Goal: Transaction & Acquisition: Obtain resource

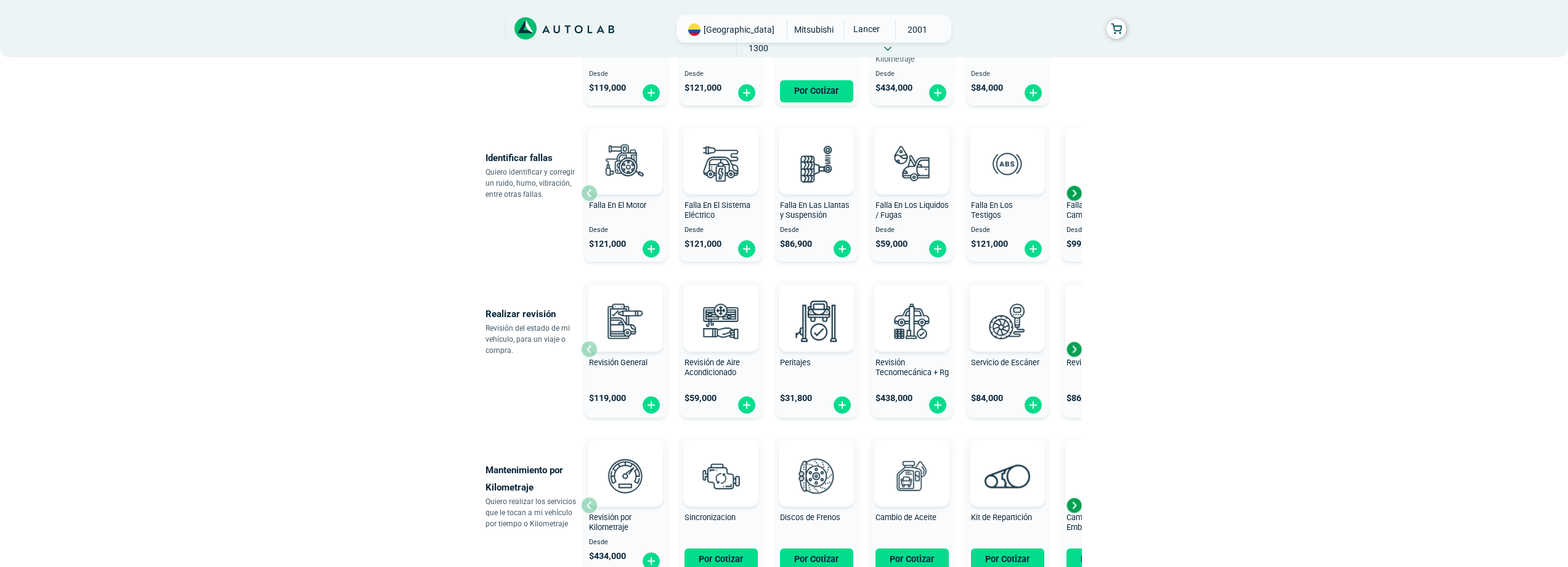
scroll to position [50, 0]
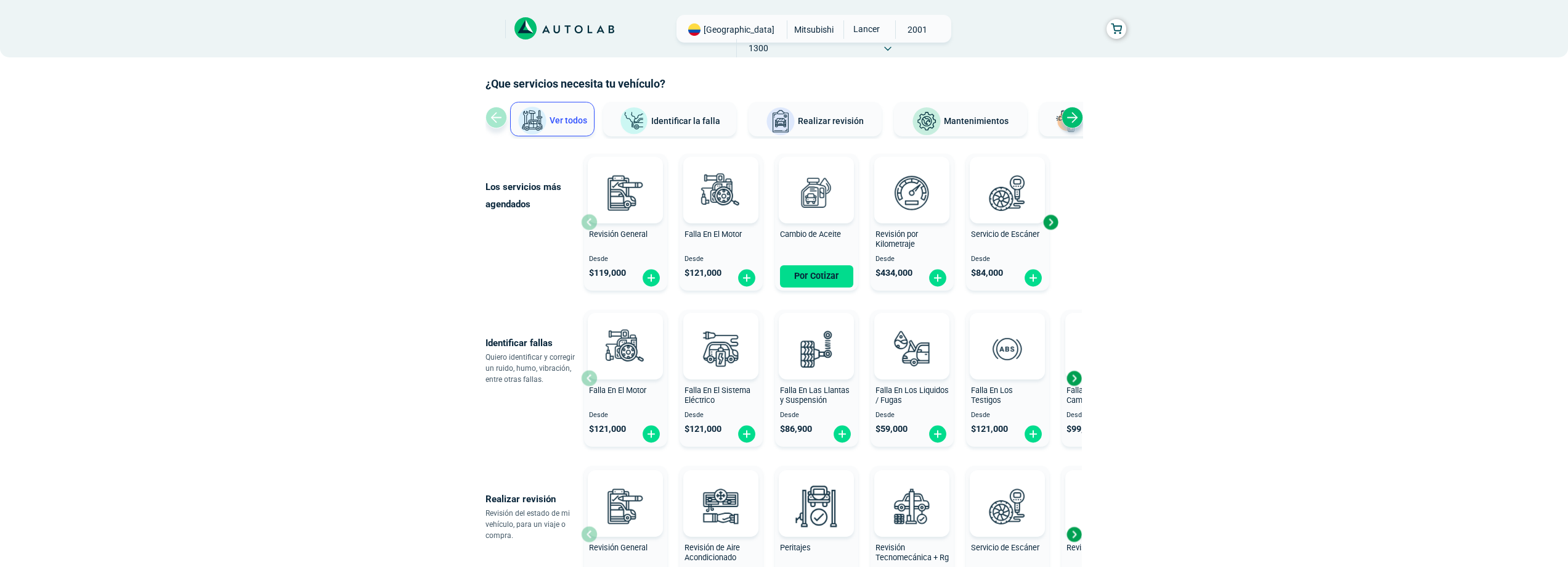
click at [671, 123] on span "Identificar la falla" at bounding box center [685, 121] width 69 height 10
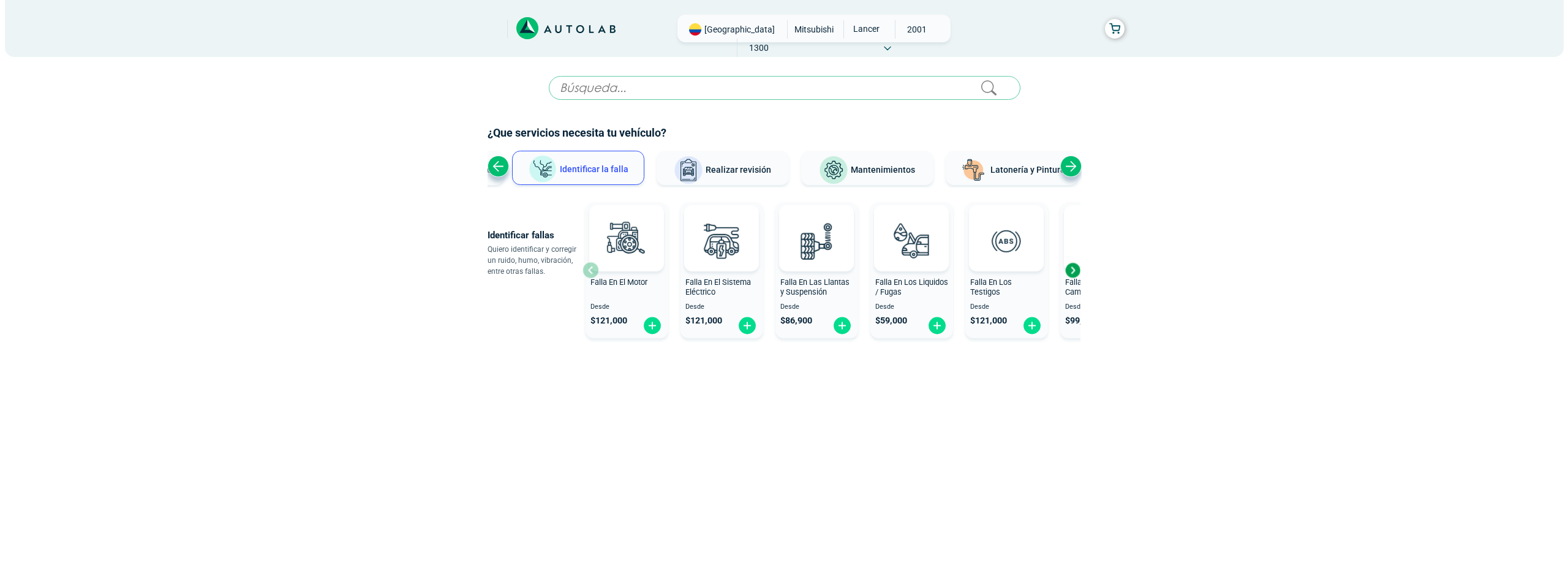
scroll to position [0, 0]
click at [1058, 284] on div "× ESTE SERVICIO YA ESTÁ INCLUÍDO Launch demo modal x" at bounding box center [784, 263] width 594 height 374
click at [1070, 271] on div "Next slide" at bounding box center [1072, 270] width 18 height 18
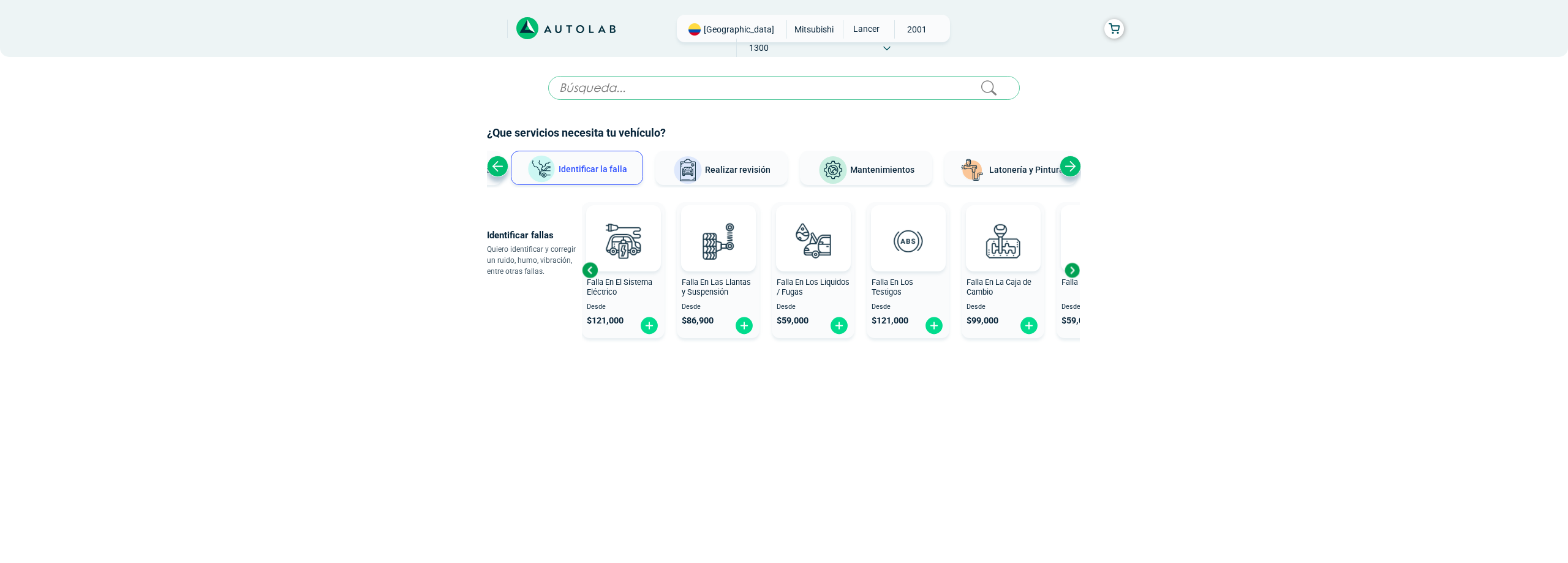
click at [1070, 271] on div "Next slide" at bounding box center [1072, 270] width 18 height 18
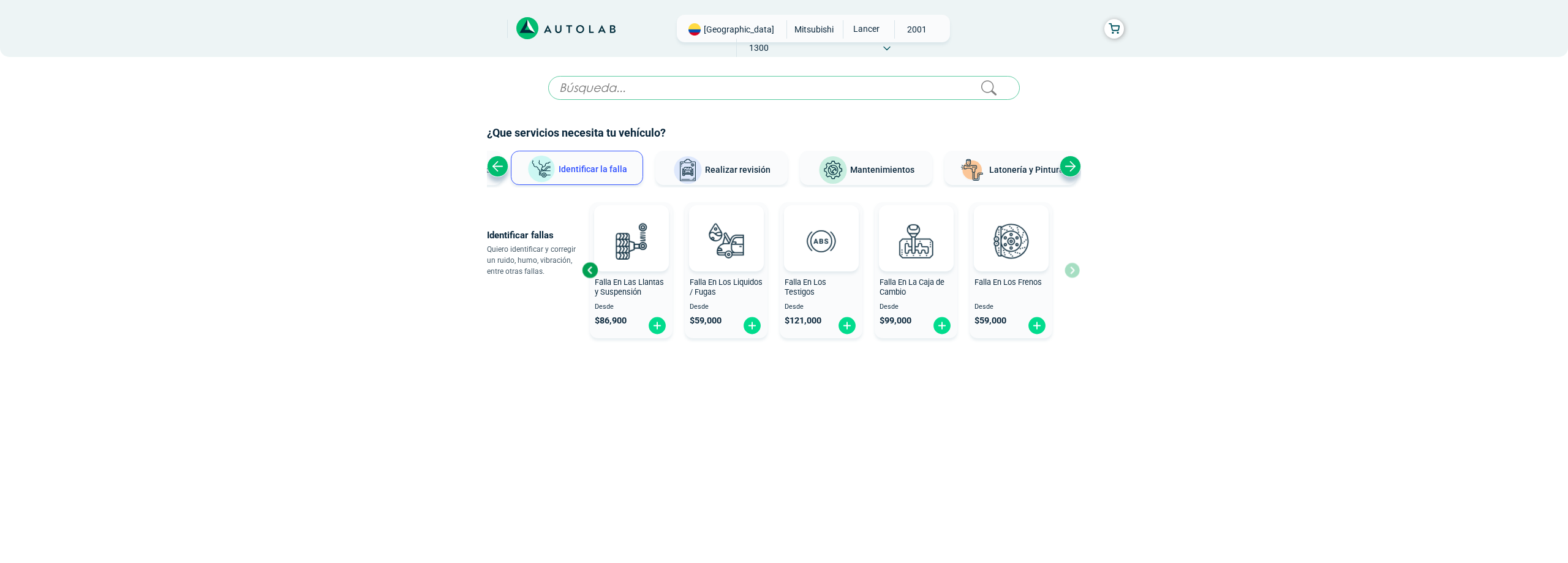
click at [1070, 271] on div "Falla En El Motor Desde $ 121,000 Falla En El Sistema Eléctrico Desde $ 121,000…" at bounding box center [831, 269] width 498 height 145
click at [585, 269] on div "Previous slide" at bounding box center [590, 270] width 18 height 18
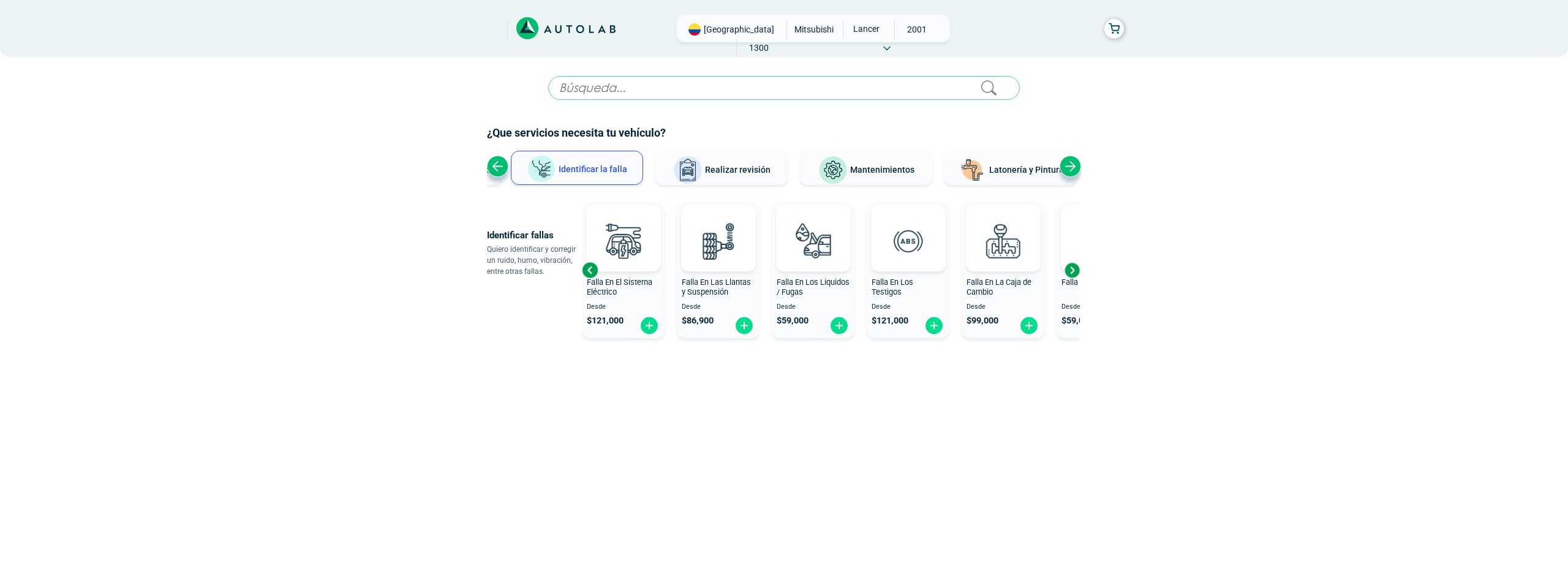
click at [585, 269] on div "Previous slide" at bounding box center [590, 270] width 18 height 18
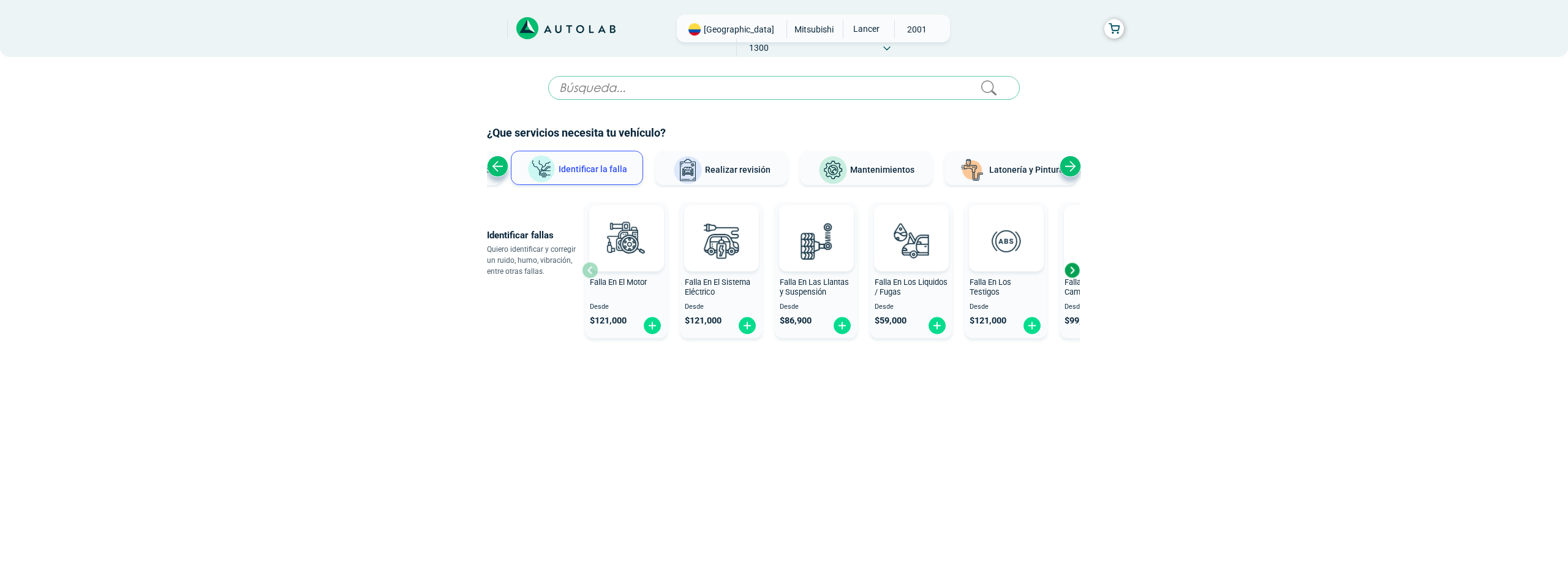
click at [585, 269] on div "Falla En El Motor Desde $ 121,000" at bounding box center [626, 270] width 83 height 130
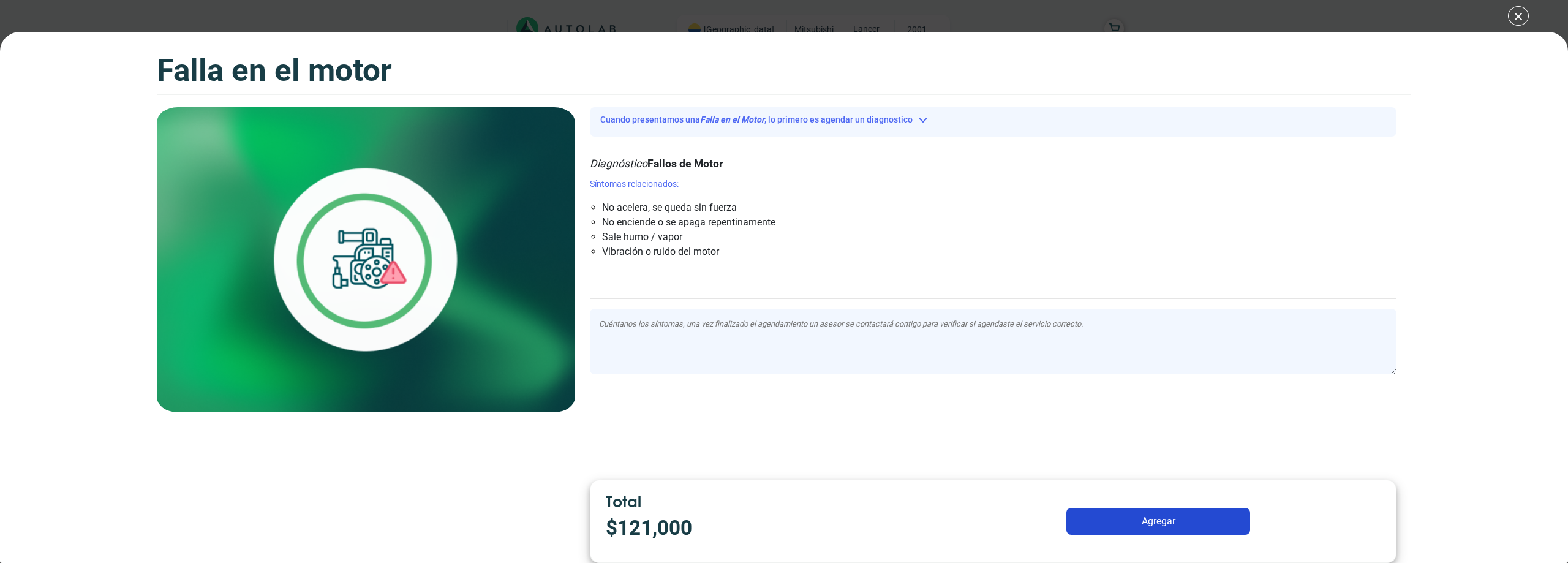
click at [1515, 14] on div "Falla en el Motor Falla en el Motor Falla en el Motor" at bounding box center [784, 281] width 1568 height 563
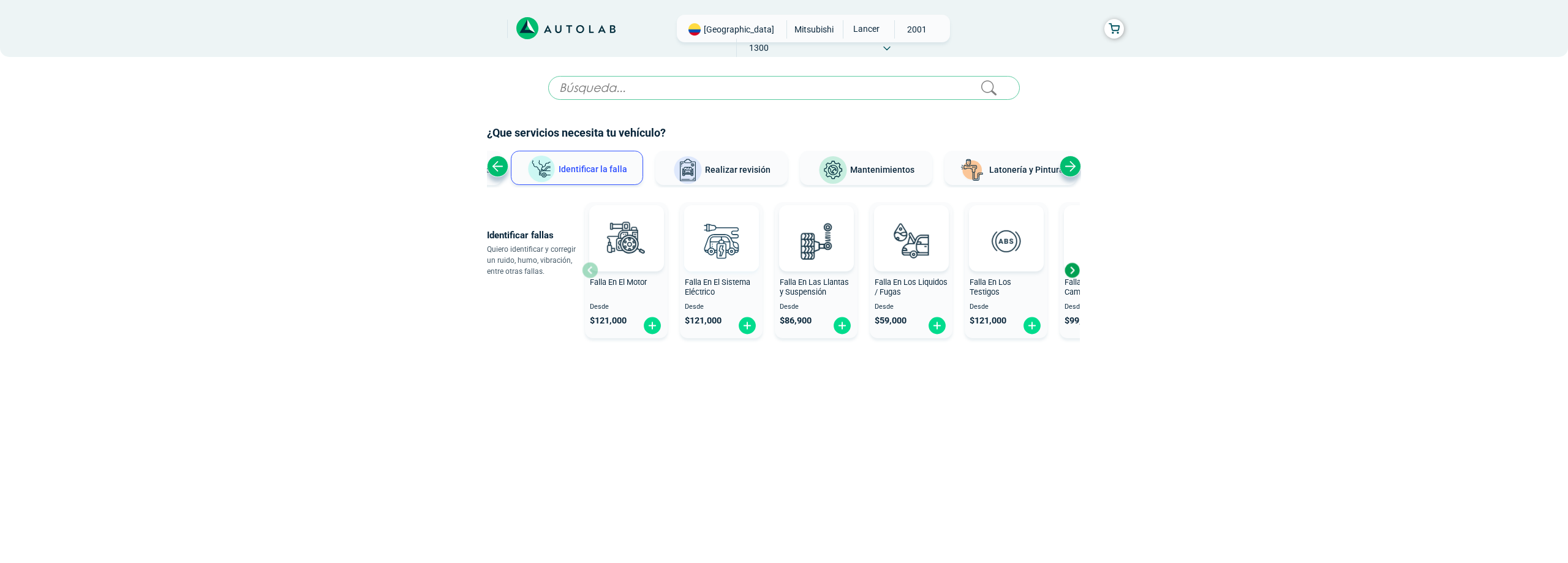
click at [720, 249] on img at bounding box center [721, 240] width 54 height 54
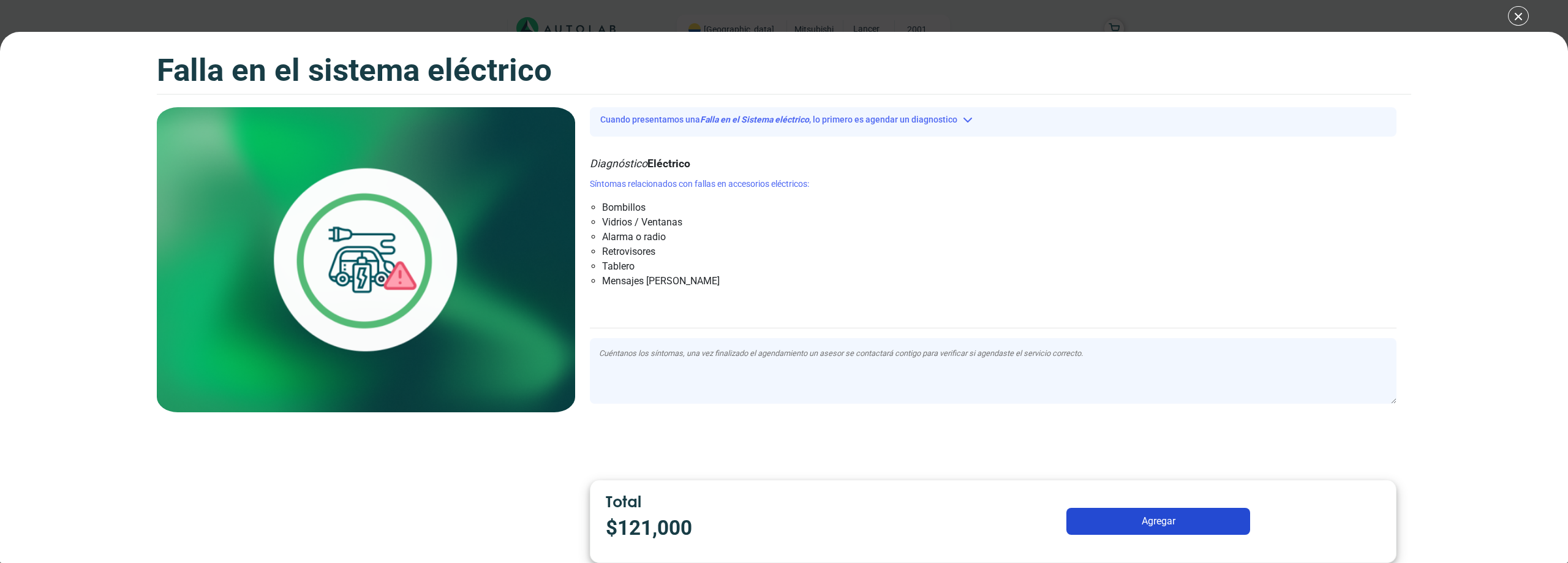
click at [1517, 18] on div "Falla en el Sistema eléctrico Falla en el Sistema eléctrico Cuando presentamos …" at bounding box center [784, 281] width 1568 height 563
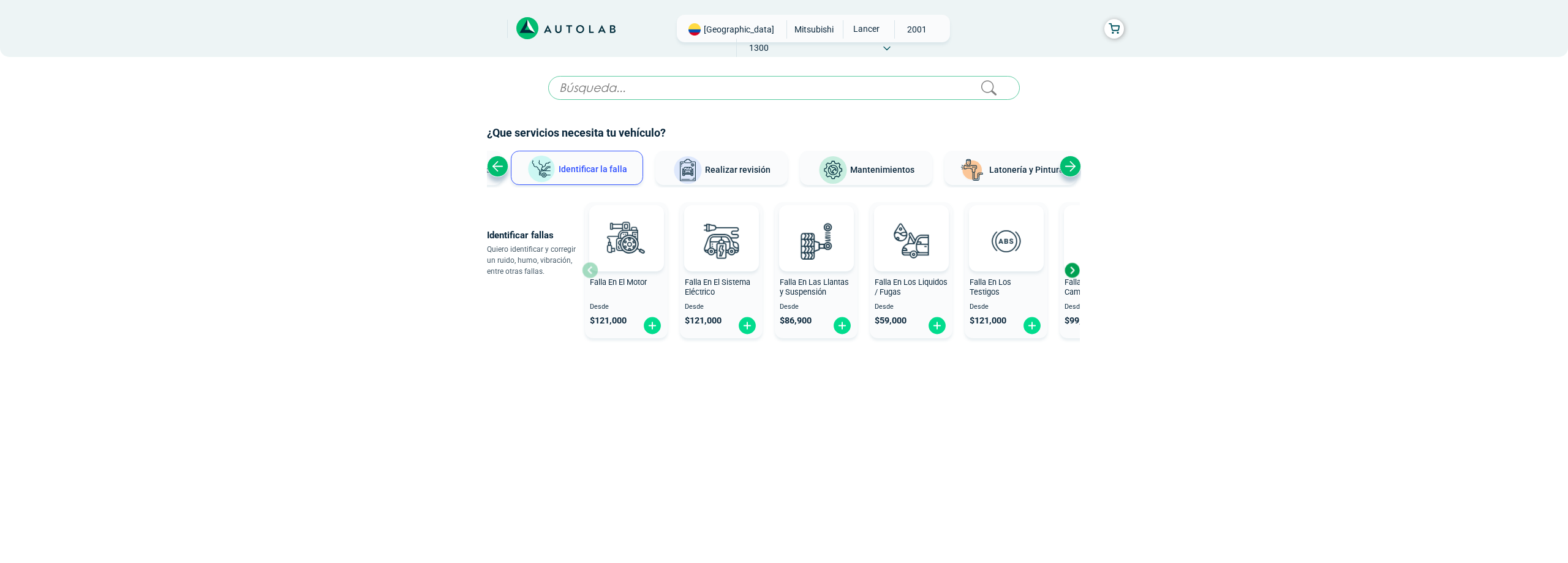
click at [736, 165] on span "Realizar revisión" at bounding box center [738, 169] width 66 height 10
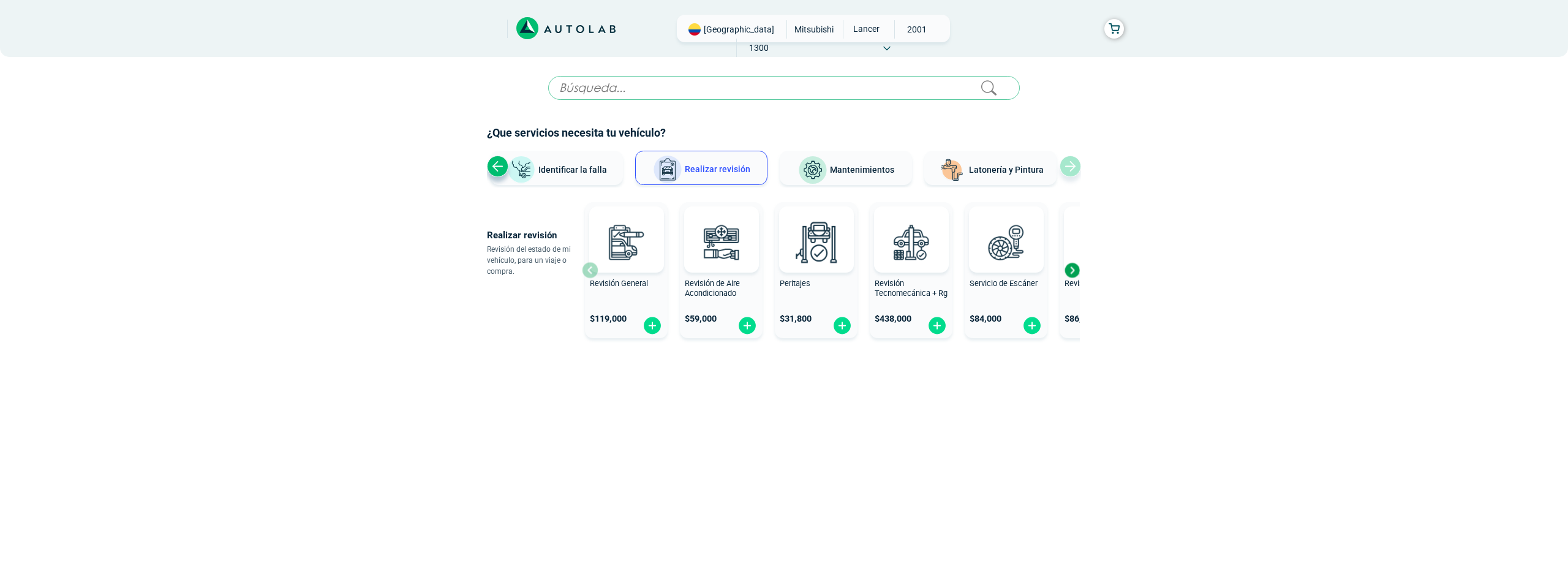
click at [1073, 267] on div "Next slide" at bounding box center [1072, 270] width 18 height 18
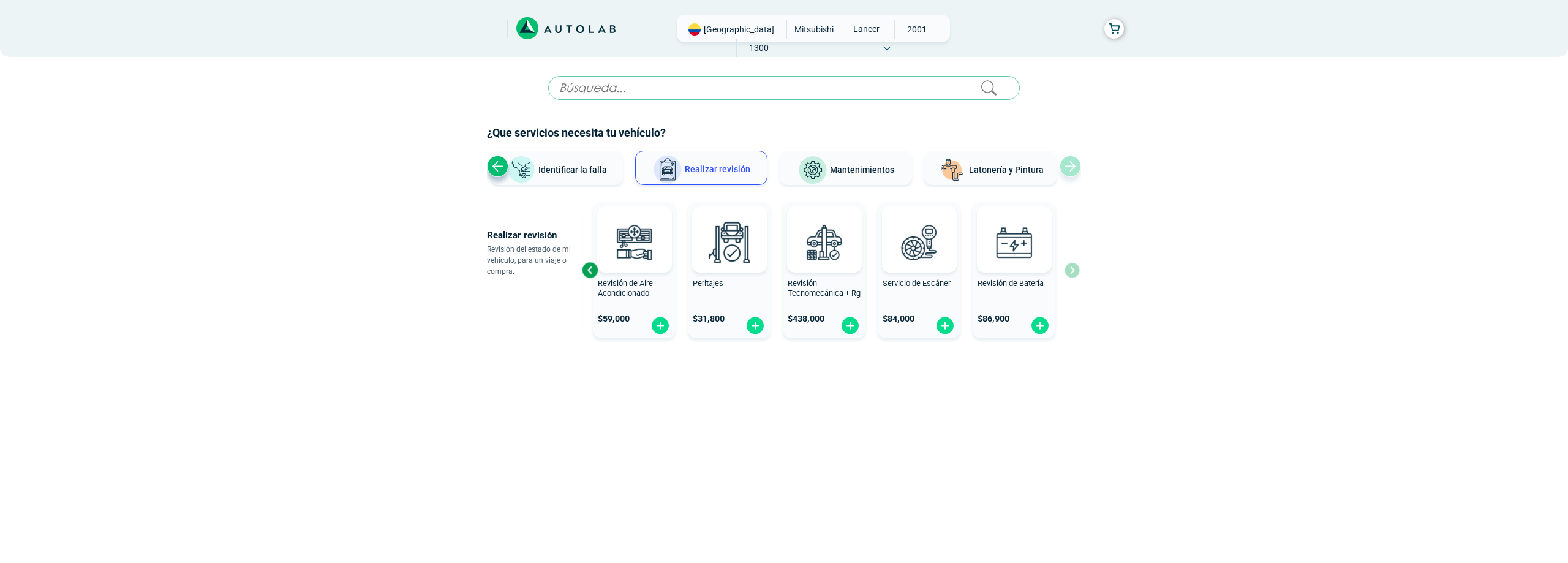
click at [1073, 267] on div "Revisión General $ 119,000 Revisión de Aire Acondicionado $ 59,000 Peritajes $ …" at bounding box center [831, 269] width 498 height 145
click at [594, 269] on div "Previous slide" at bounding box center [590, 270] width 18 height 18
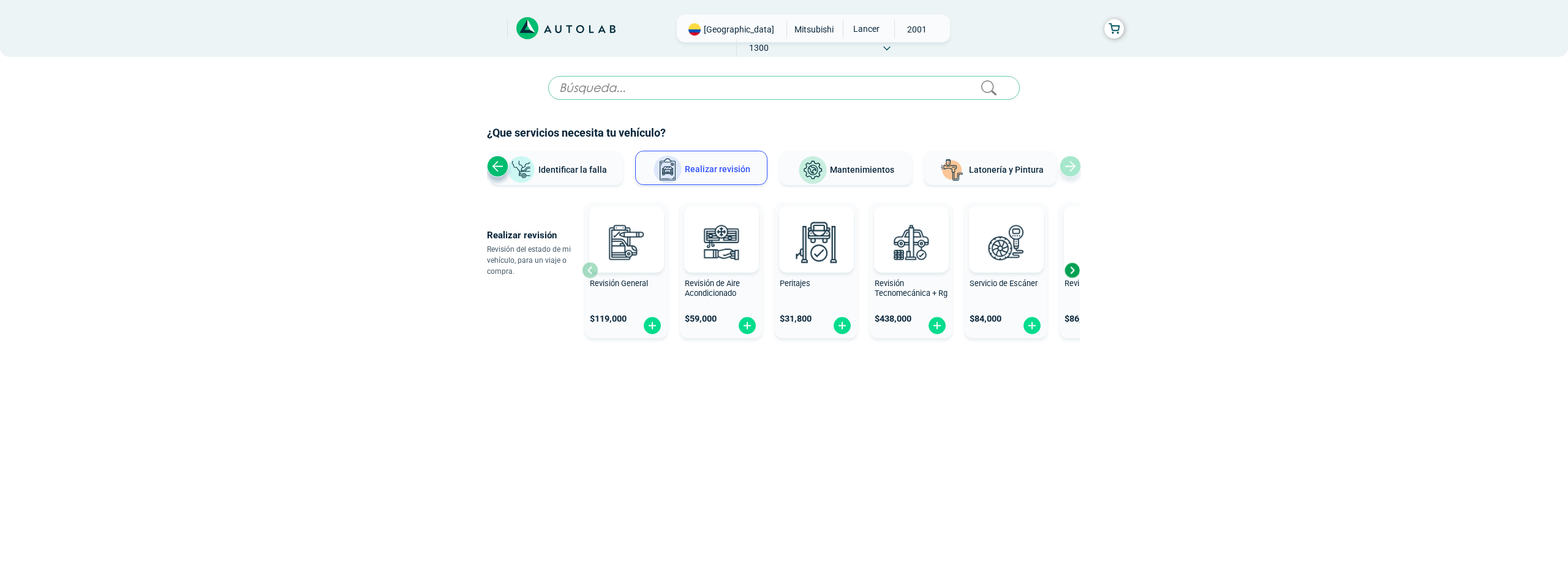
click at [594, 269] on div at bounding box center [626, 239] width 75 height 66
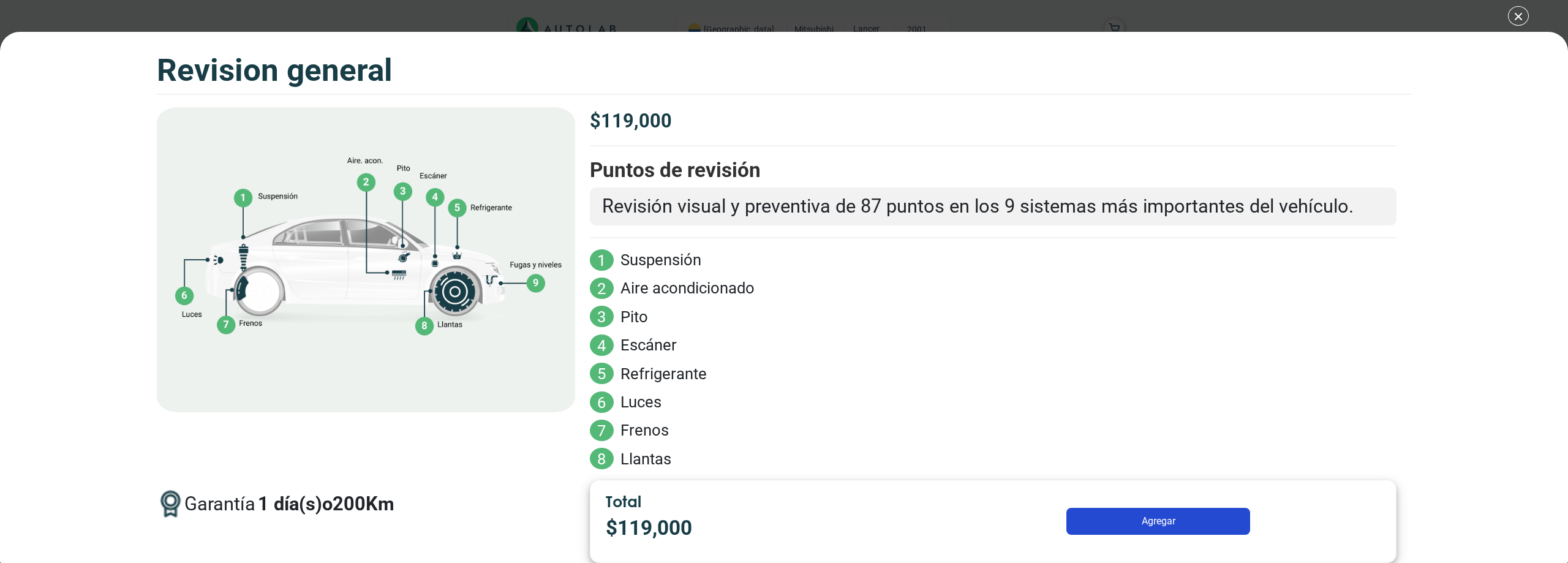
click at [434, 195] on img at bounding box center [365, 259] width 419 height 305
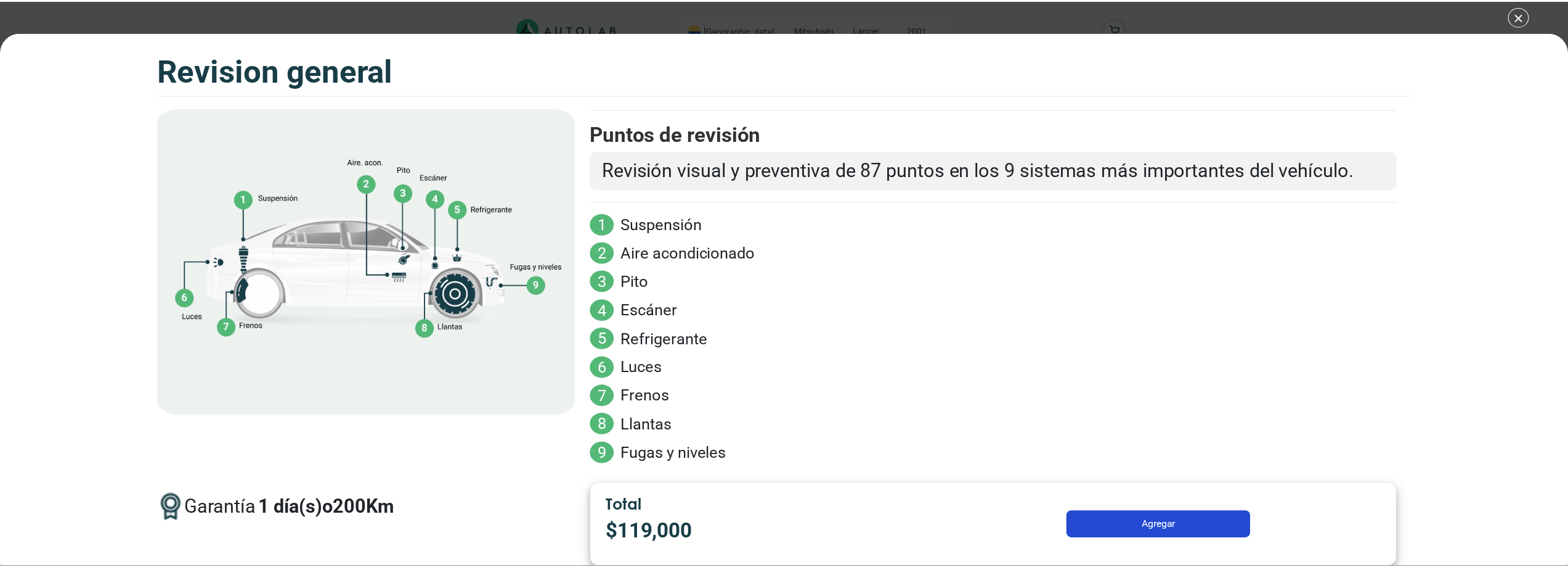
scroll to position [53, 0]
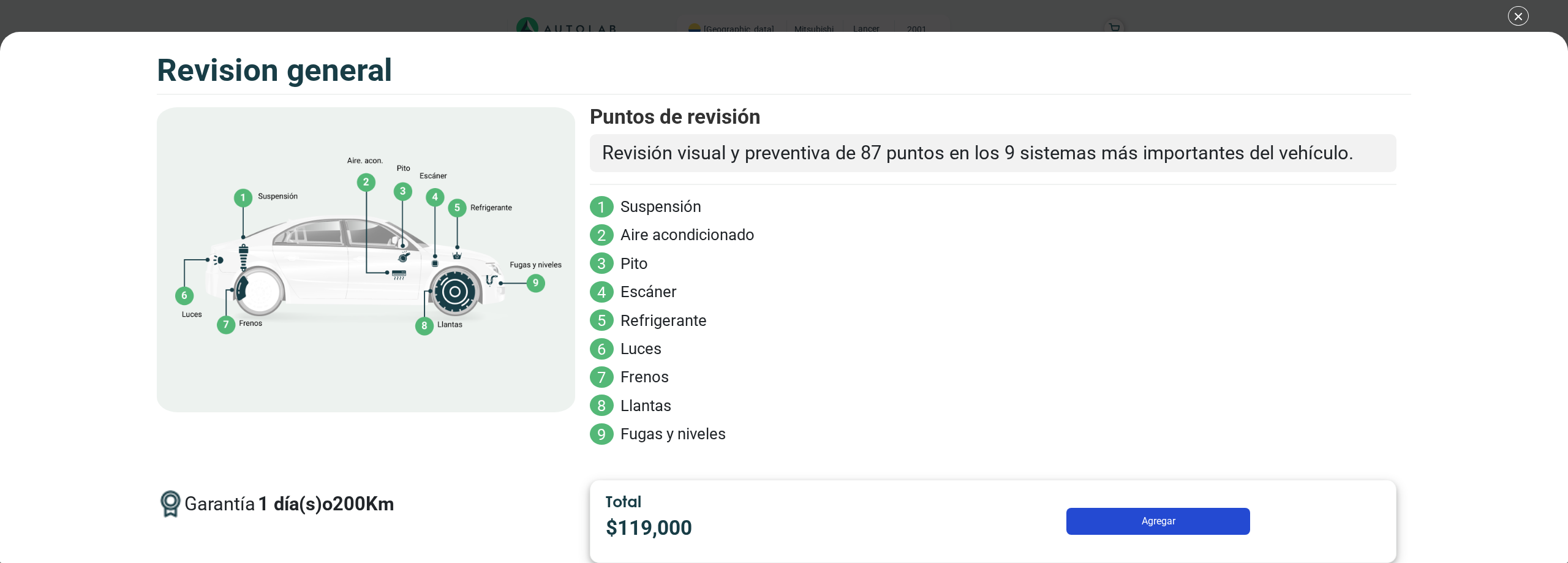
click at [1520, 15] on div "Volkswagen Crossfox 2018 REVISION GENERAL $ 119,000 1 200" at bounding box center [784, 281] width 1568 height 563
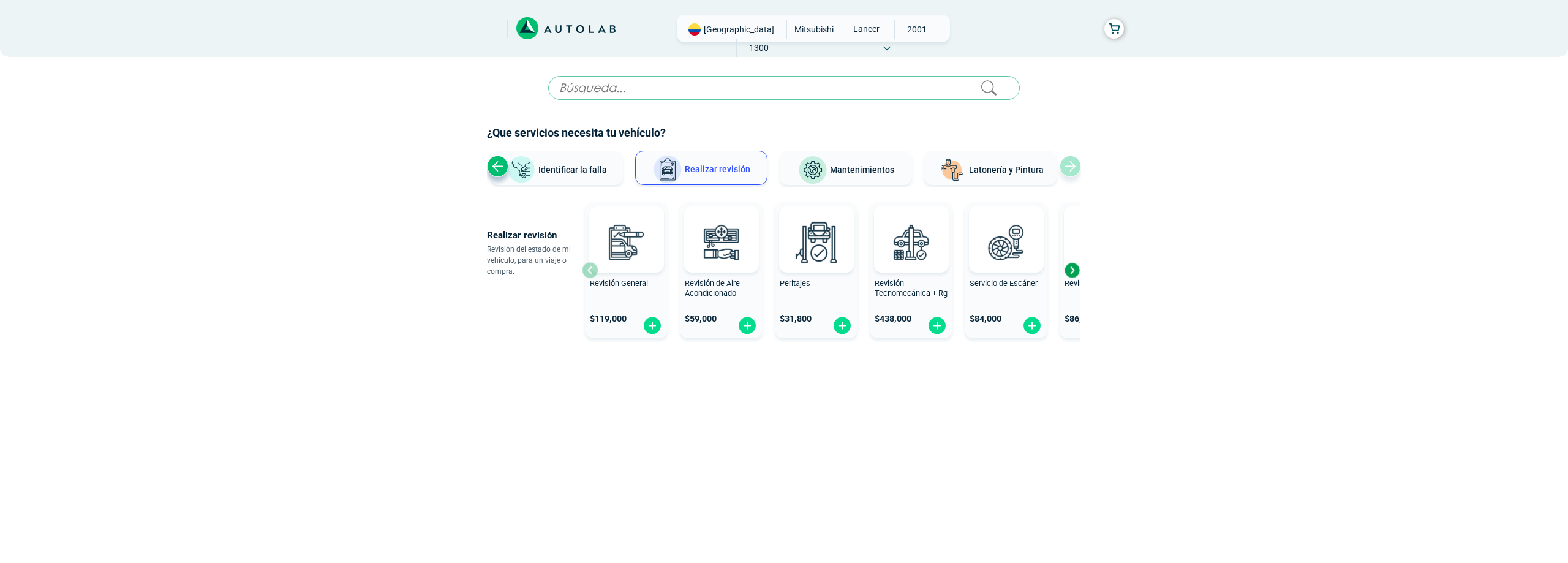
click at [813, 164] on img at bounding box center [812, 170] width 30 height 30
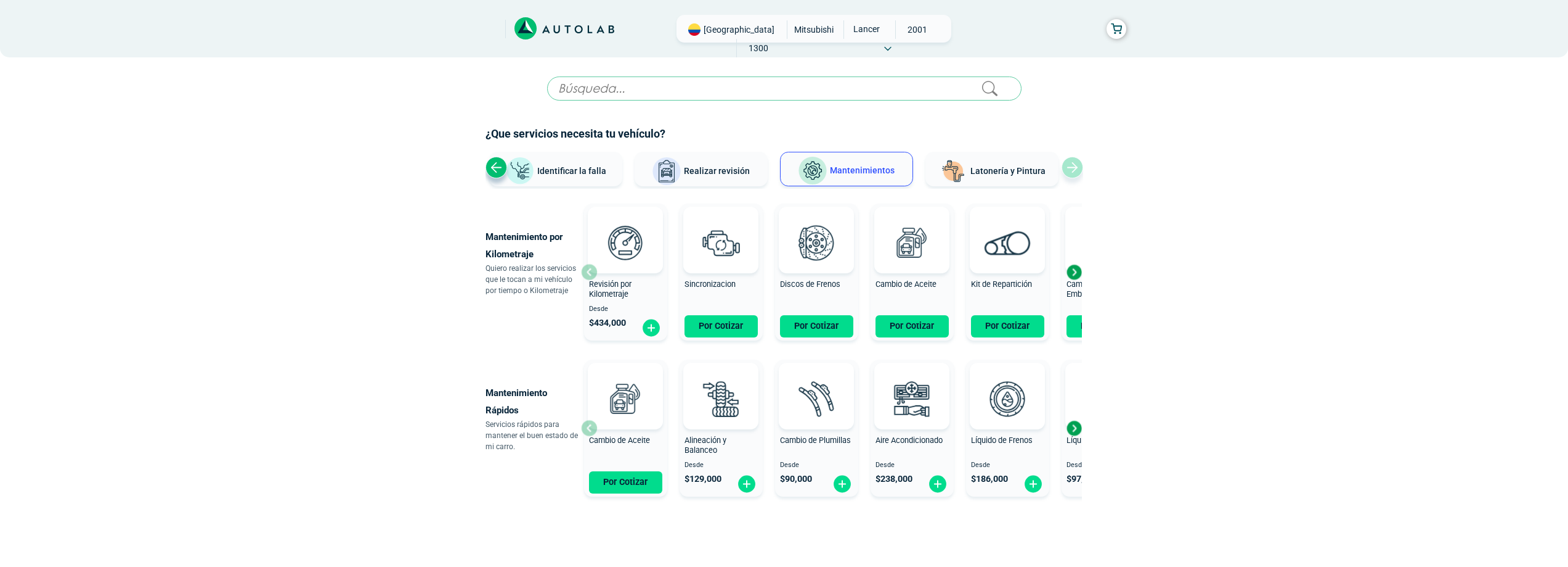
click at [1074, 271] on div "Next slide" at bounding box center [1073, 272] width 19 height 19
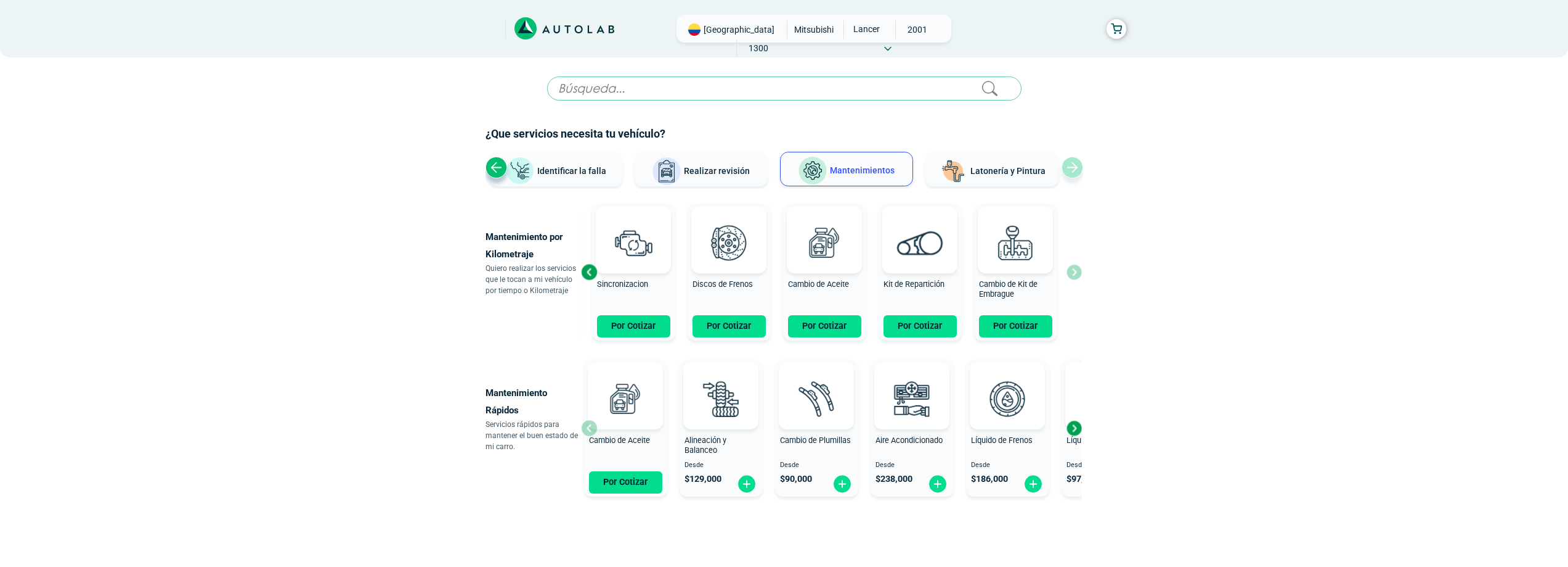
click at [1073, 273] on div "Revisión por Kilometraje Desde $ 434,000 Sincronizacion Por Cotizar Discos de F…" at bounding box center [832, 271] width 501 height 146
click at [935, 332] on button "Por Cotizar" at bounding box center [920, 326] width 74 height 22
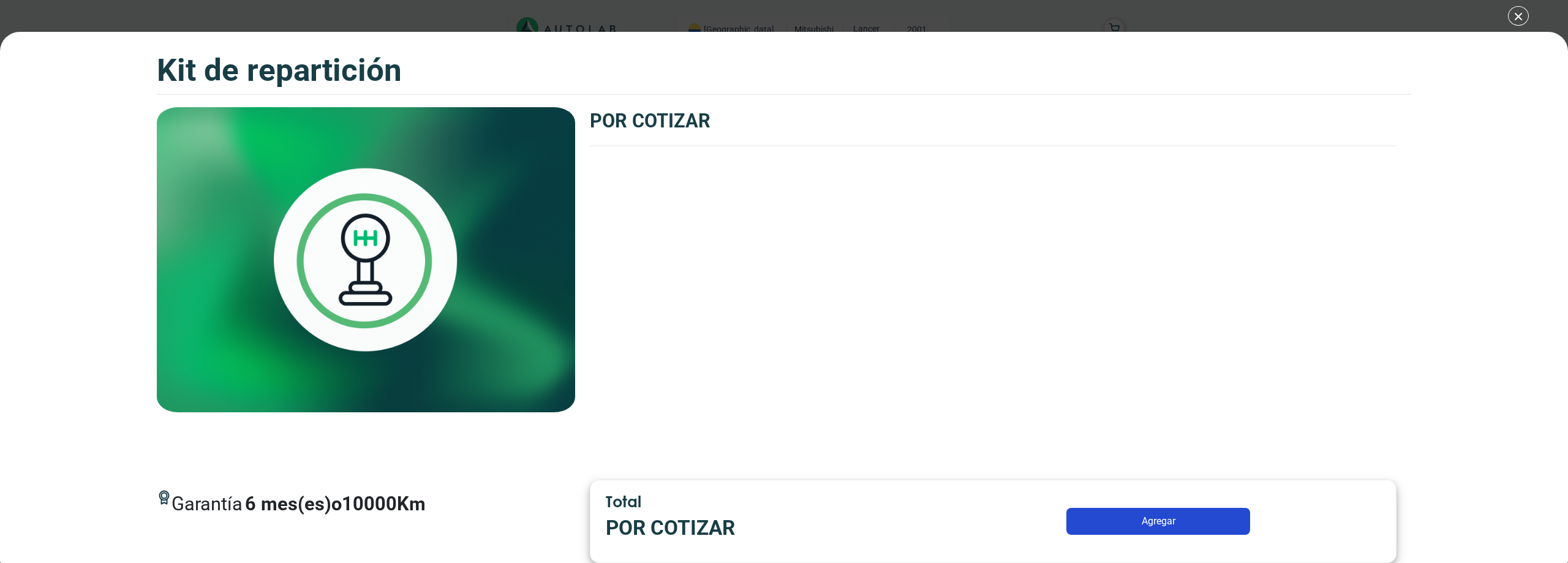
click at [1517, 12] on div "Kit de Repartición Kit de Repartición Garantía 6 Km" at bounding box center [784, 281] width 1568 height 563
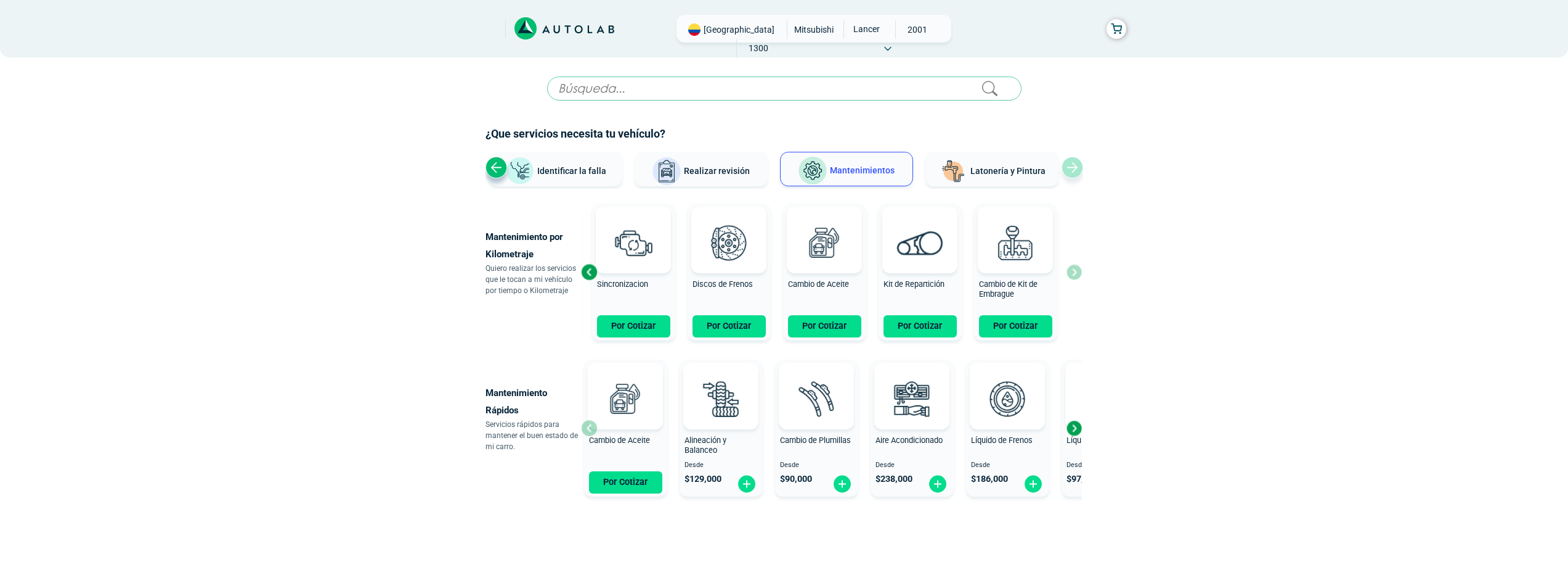
click at [1024, 166] on span "Latonería y Pintura" at bounding box center [1008, 171] width 75 height 10
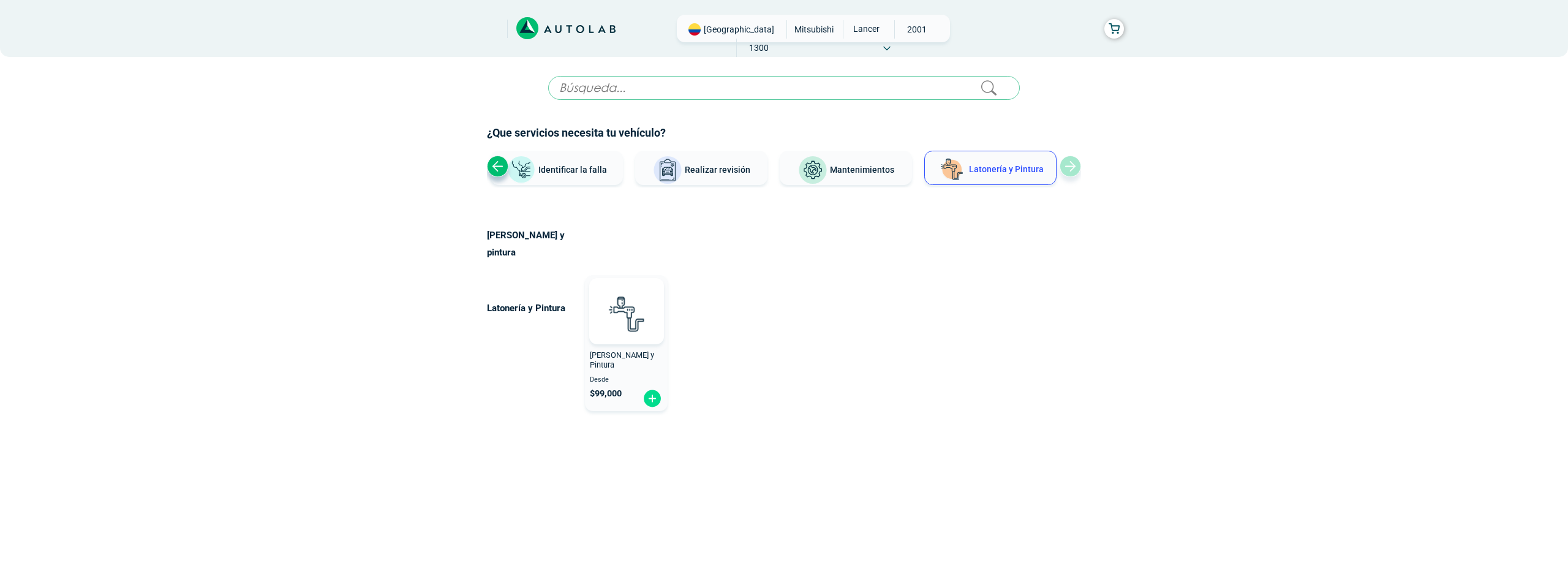
click at [748, 177] on button "Realizar revisión" at bounding box center [701, 168] width 133 height 35
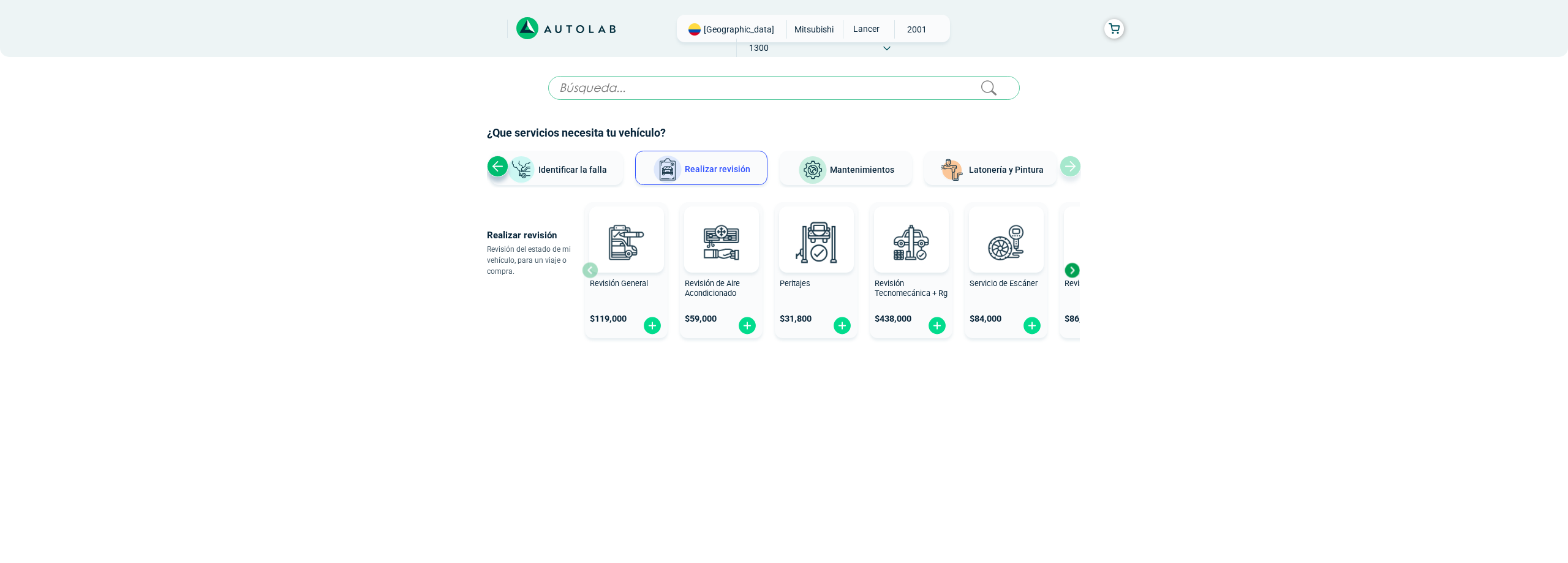
click at [534, 161] on img at bounding box center [521, 170] width 30 height 29
